Goal: Information Seeking & Learning: Learn about a topic

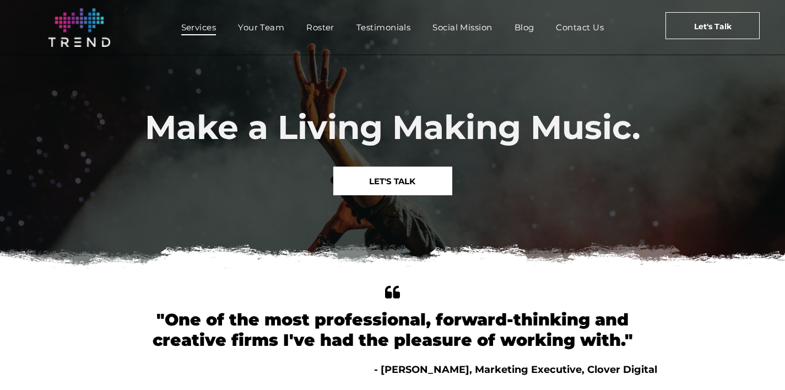
click at [199, 28] on span "Services" at bounding box center [198, 27] width 35 height 16
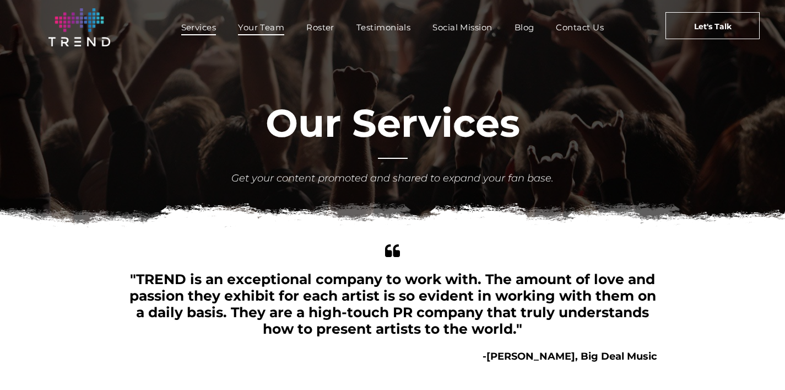
click at [269, 29] on span "Your Team" at bounding box center [261, 27] width 46 height 16
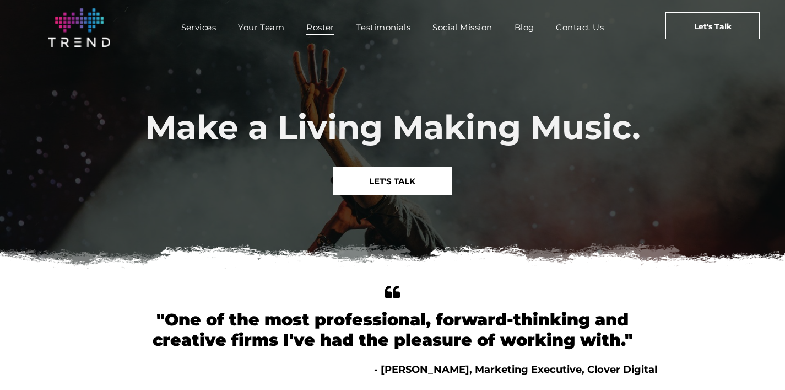
click at [327, 25] on span "Roster" at bounding box center [320, 27] width 28 height 16
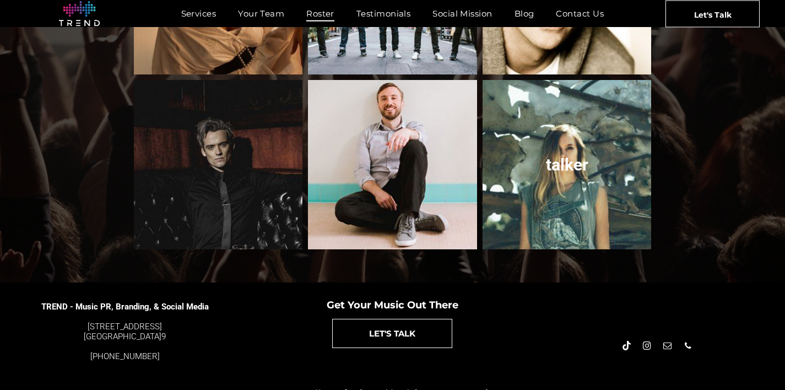
scroll to position [1241, 0]
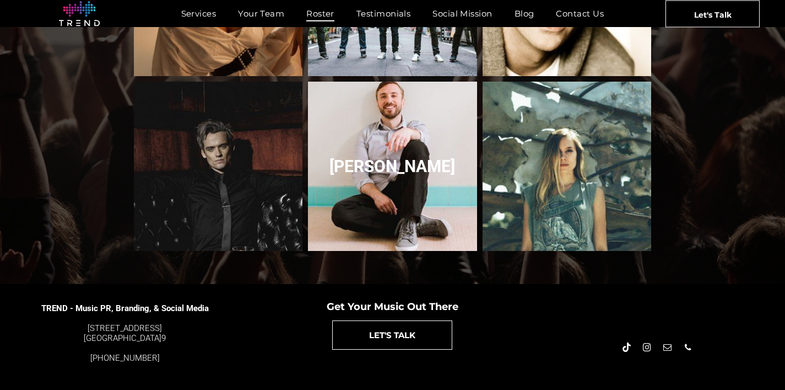
click at [390, 163] on link "Peter Hollens" at bounding box center [392, 166] width 179 height 179
click at [391, 152] on link "Peter Hollens" at bounding box center [392, 166] width 179 height 179
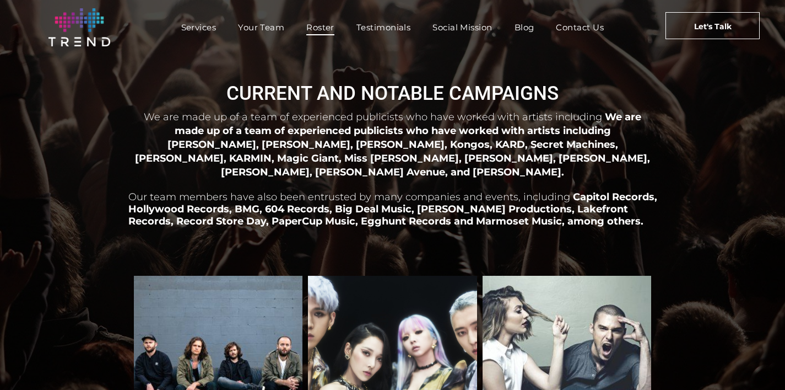
scroll to position [0, 0]
click at [198, 28] on span "Services" at bounding box center [198, 27] width 35 height 16
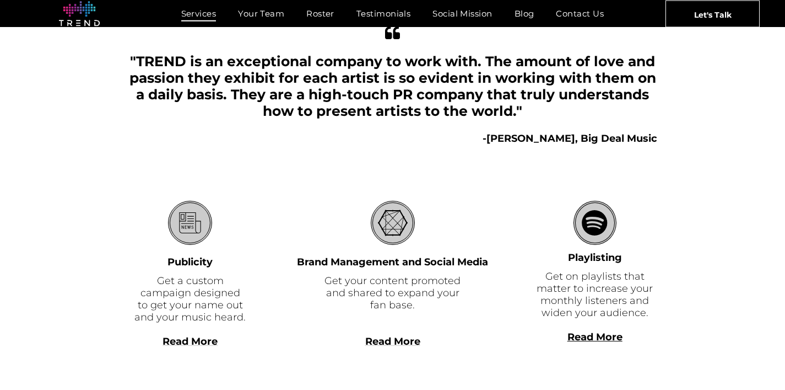
scroll to position [218, 0]
click at [318, 14] on span "Roster" at bounding box center [320, 14] width 28 height 16
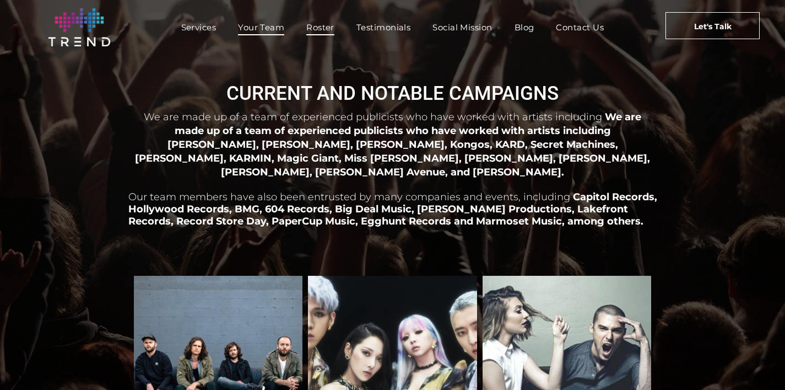
click at [258, 28] on span "Your Team" at bounding box center [261, 27] width 46 height 16
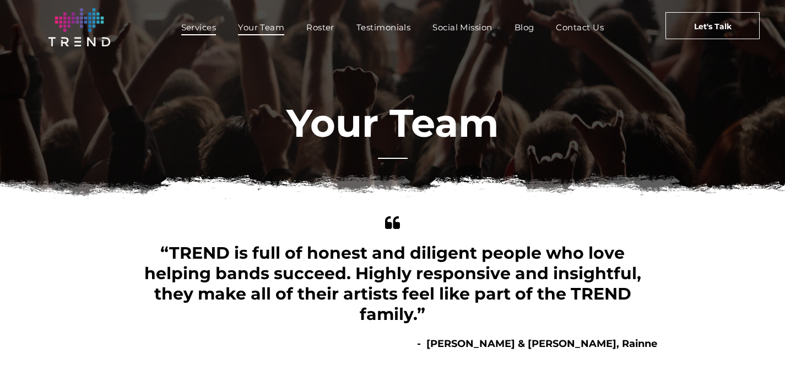
click at [202, 28] on span "Services" at bounding box center [198, 27] width 35 height 16
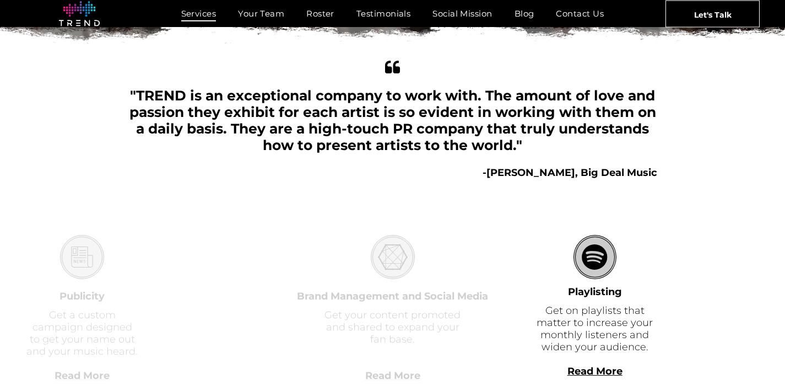
scroll to position [205, 0]
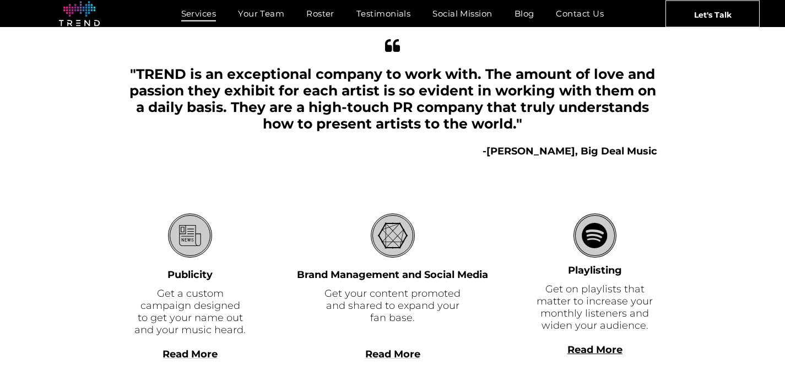
click at [190, 356] on span "Read More" at bounding box center [190, 354] width 55 height 12
